Goal: Unclear

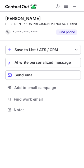
scroll to position [106, 84]
click at [76, 6] on span at bounding box center [74, 6] width 4 height 4
